Goal: Task Accomplishment & Management: Use online tool/utility

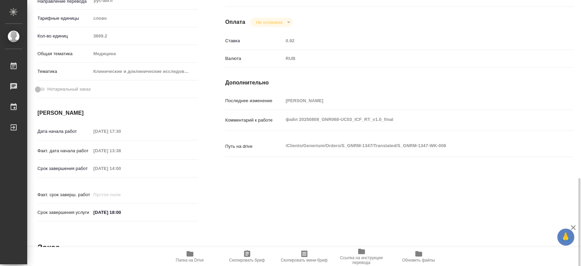
scroll to position [302, 0]
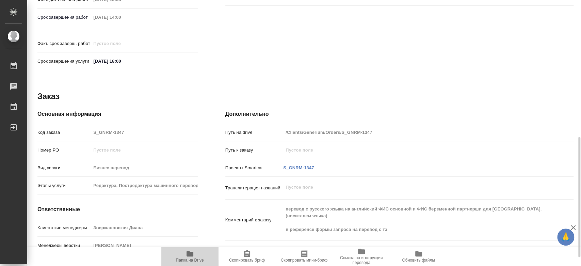
click at [191, 256] on icon "button" at bounding box center [189, 253] width 7 height 5
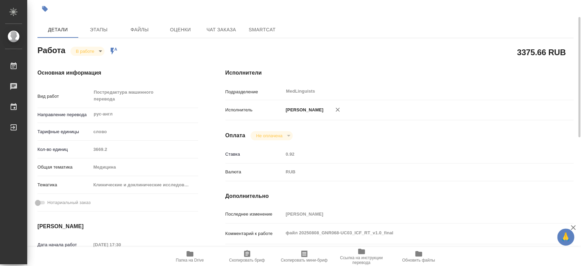
scroll to position [0, 0]
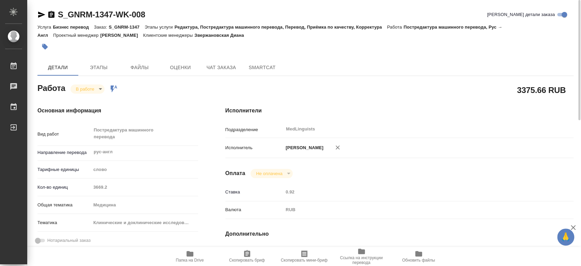
click at [92, 89] on body "🙏 .cls-1 fill:#fff; [PERSON_NAME] [PERSON_NAME] 0 Чаты График Выйти S_GNRM-1347…" at bounding box center [290, 133] width 581 height 266
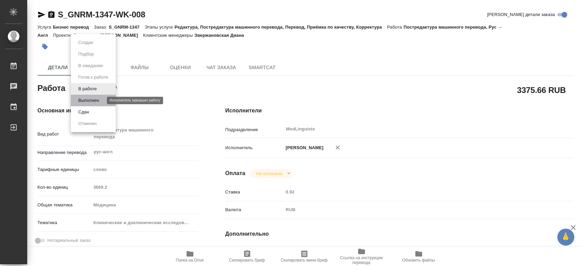
click at [93, 100] on button "Выполнен" at bounding box center [88, 100] width 25 height 7
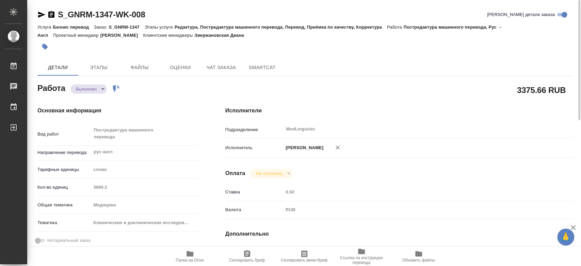
type textarea "x"
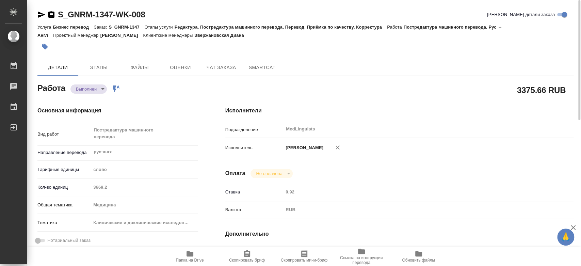
type textarea "x"
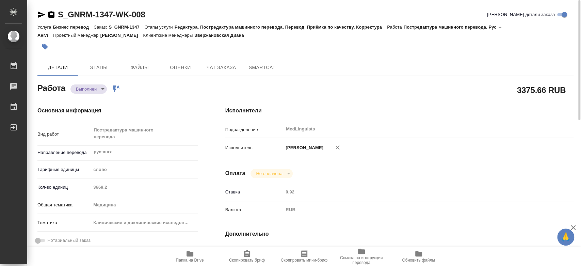
type textarea "x"
